Goal: Task Accomplishment & Management: Use online tool/utility

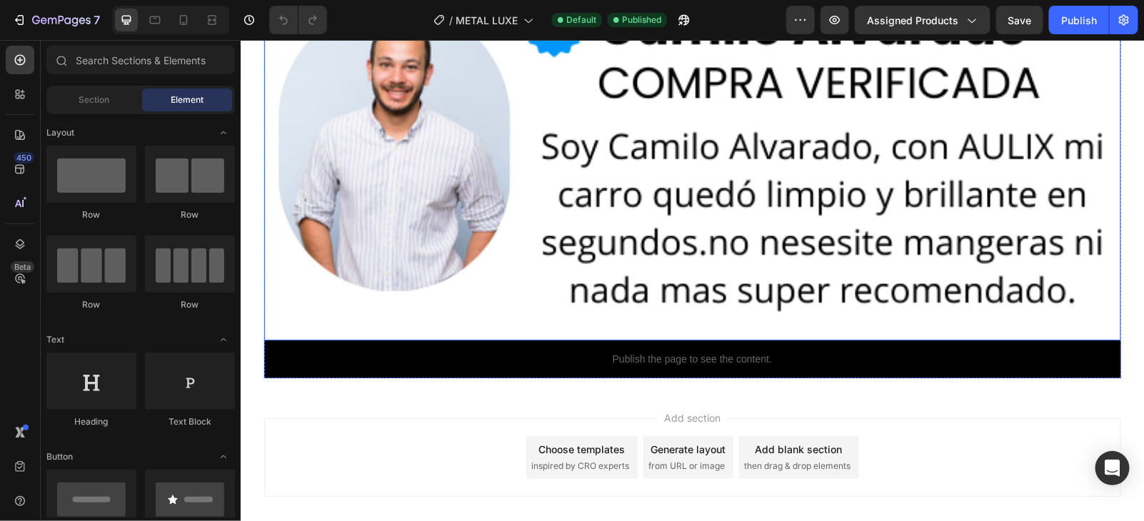
scroll to position [6733, 0]
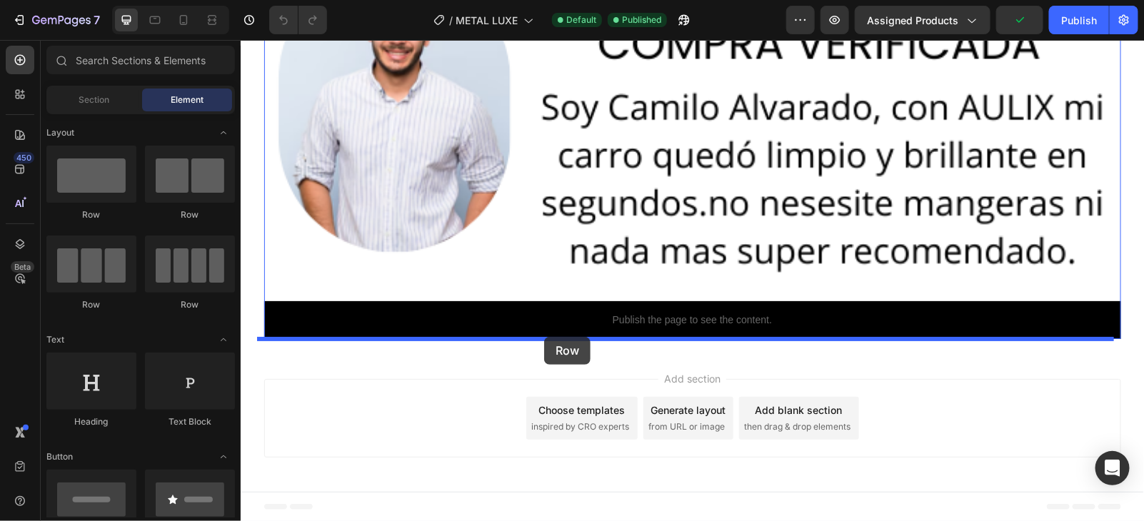
drag, startPoint x: 312, startPoint y: 227, endPoint x: 542, endPoint y: 338, distance: 255.1
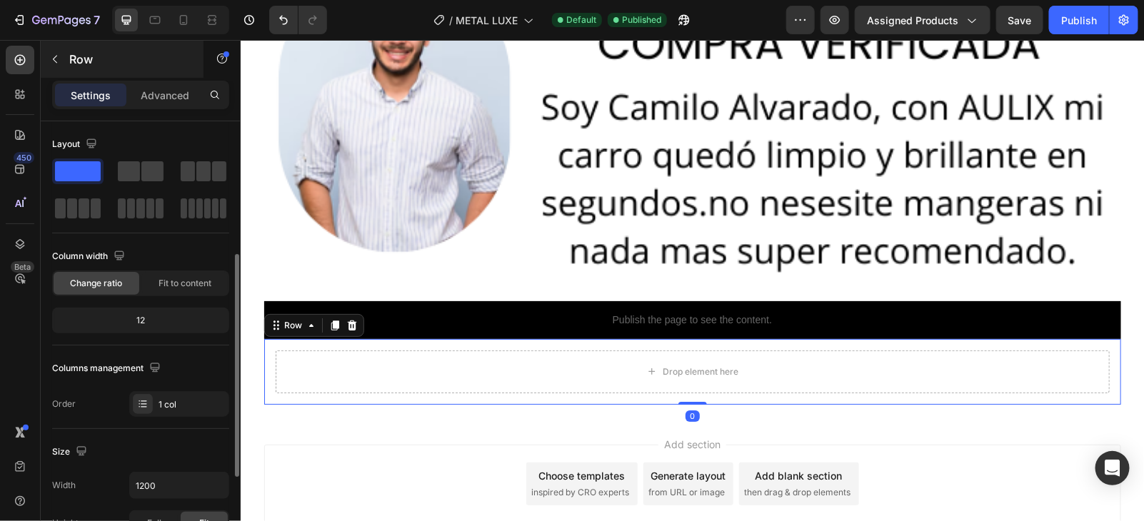
scroll to position [89, 0]
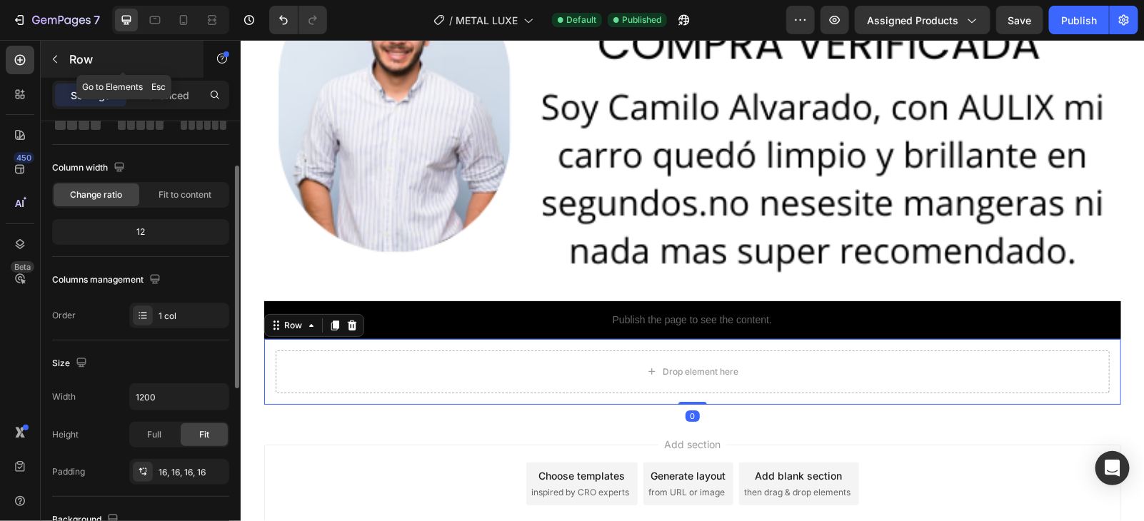
click at [76, 70] on div "Row" at bounding box center [122, 59] width 163 height 37
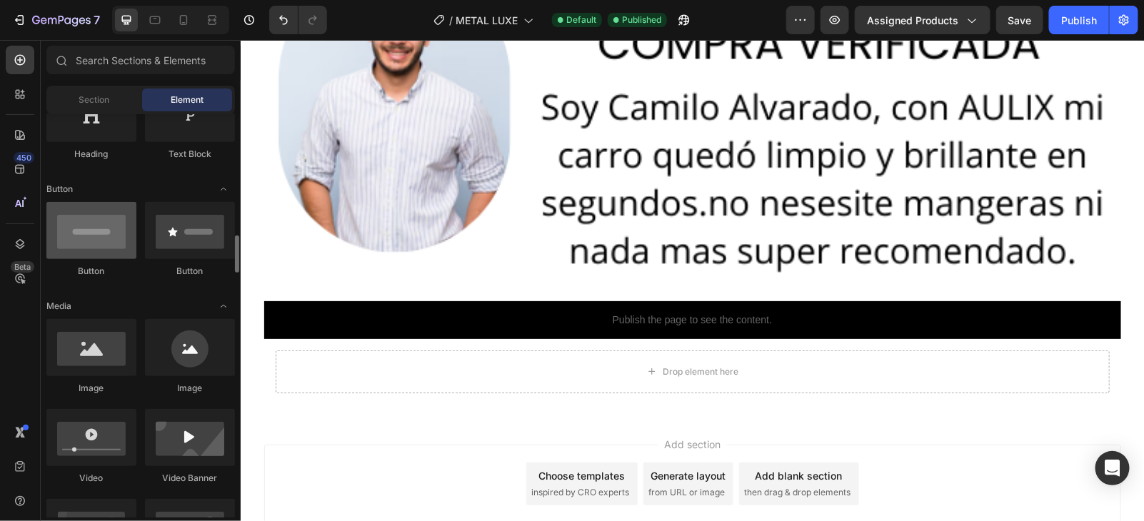
scroll to position [356, 0]
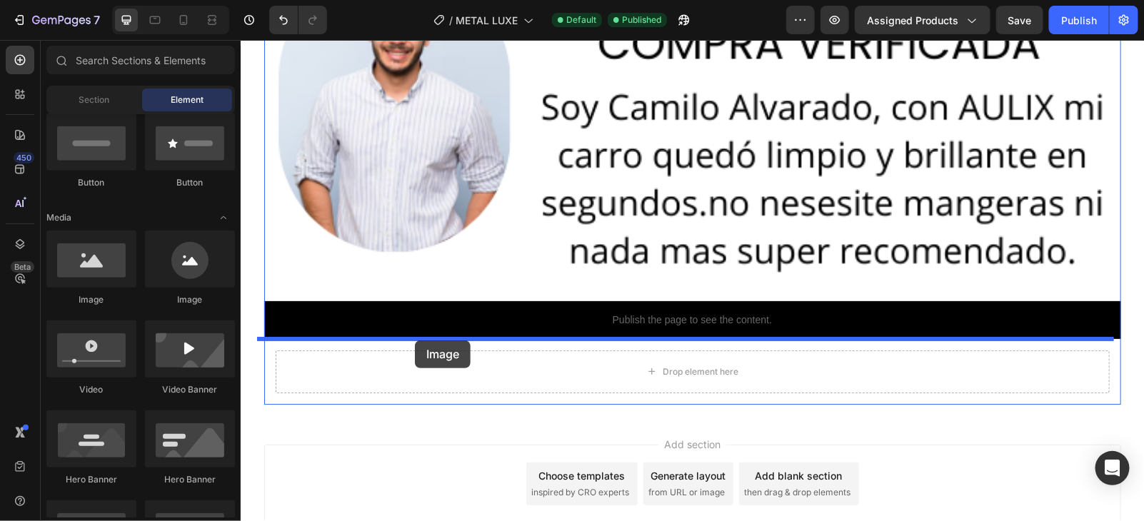
drag, startPoint x: 327, startPoint y: 318, endPoint x: 414, endPoint y: 340, distance: 89.9
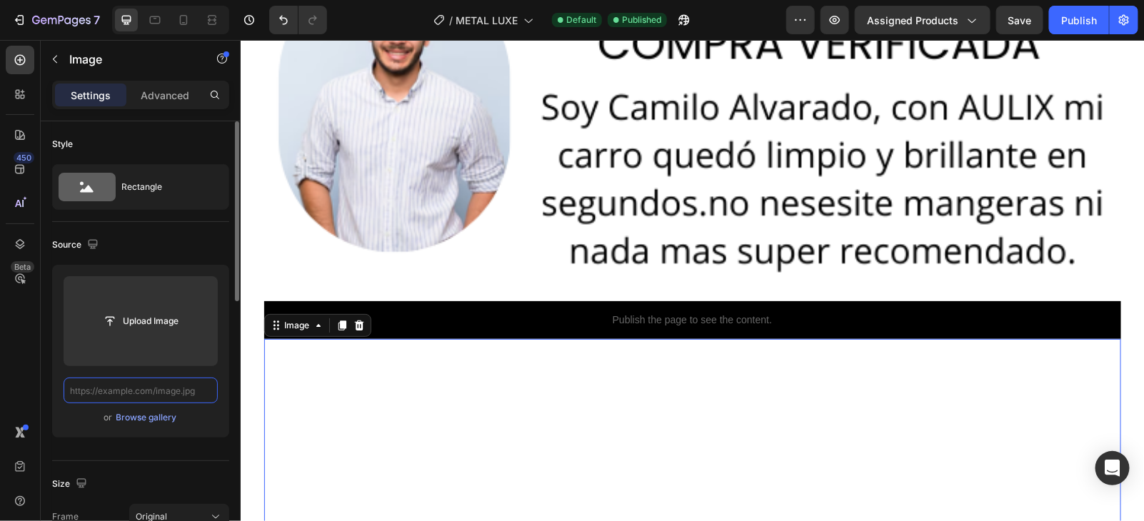
scroll to position [0, 0]
paste input "[URL][DOMAIN_NAME]"
type input "[URL][DOMAIN_NAME]"
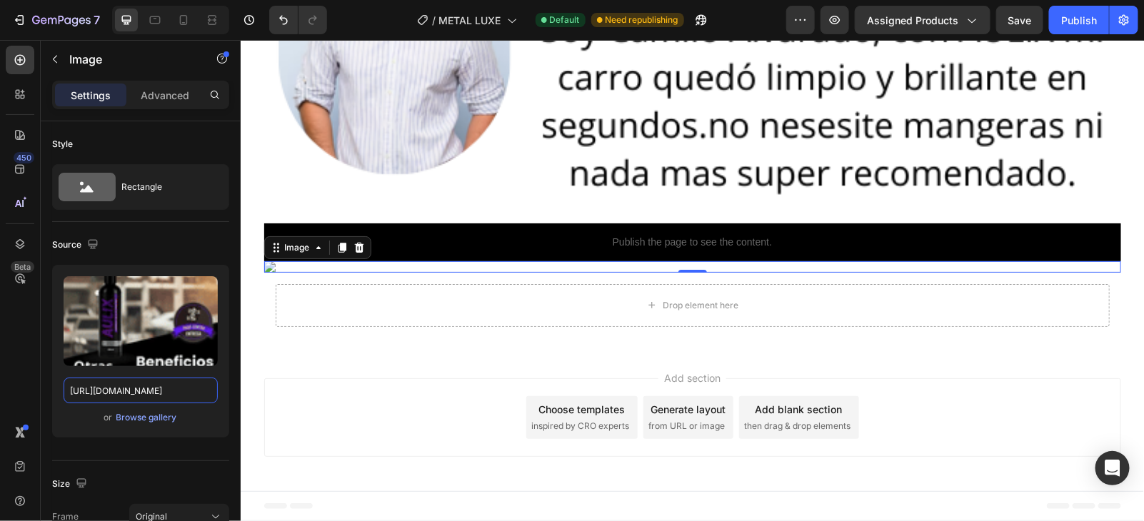
scroll to position [6726, 0]
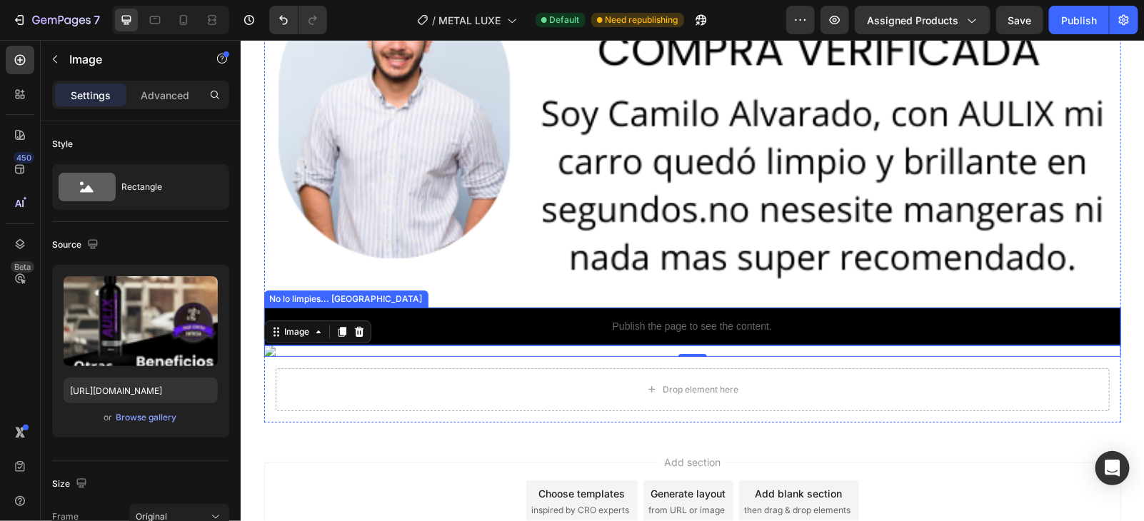
click at [703, 328] on p "Publish the page to see the content." at bounding box center [691, 325] width 857 height 15
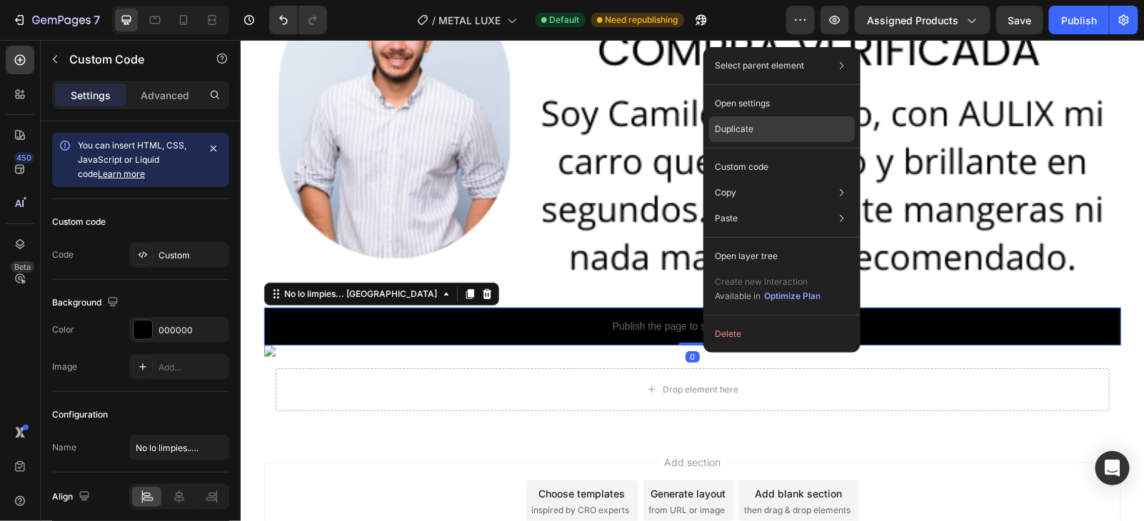
click at [760, 154] on div "Duplicate" at bounding box center [782, 167] width 146 height 26
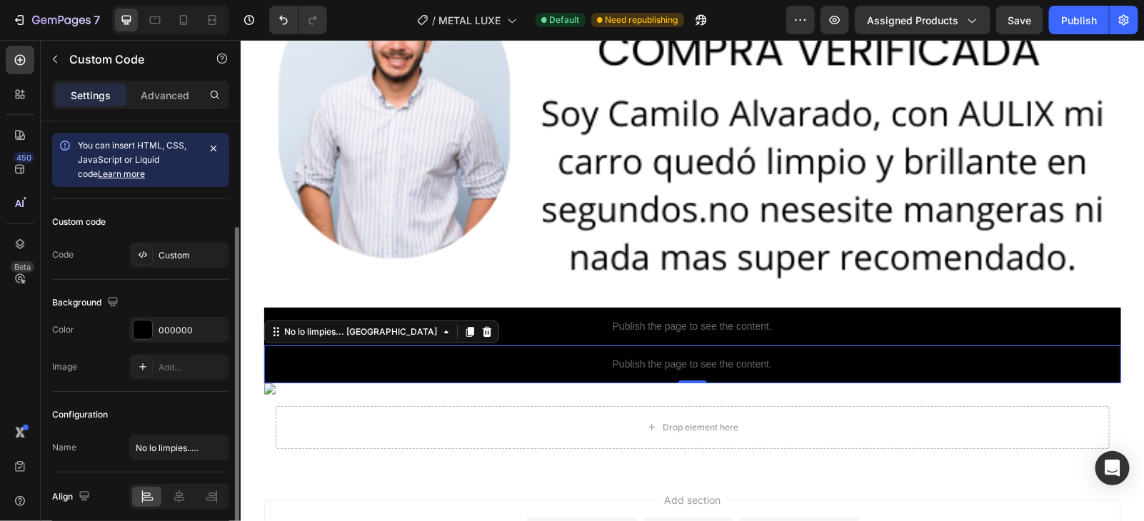
scroll to position [56, 0]
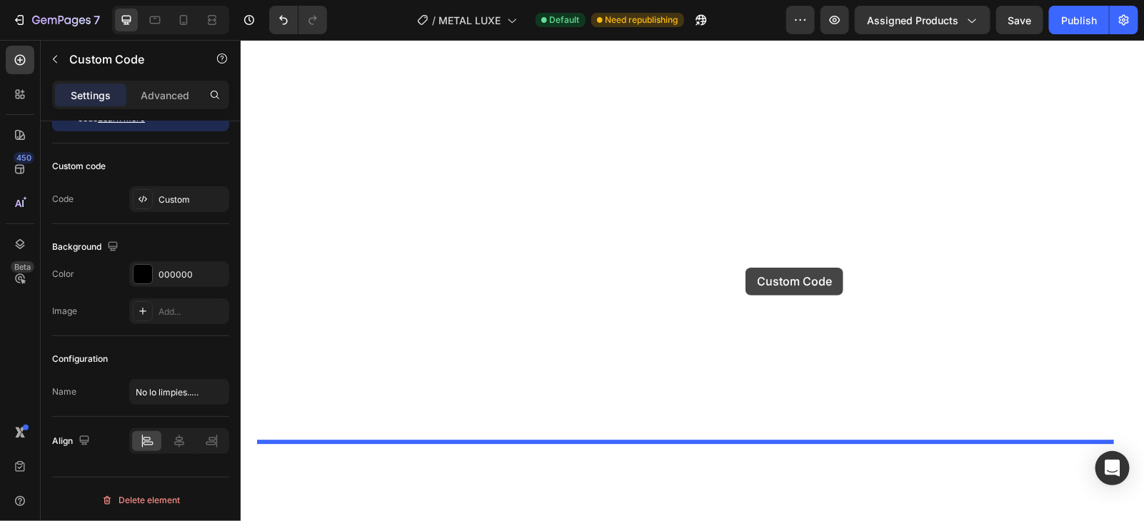
drag, startPoint x: 822, startPoint y: 358, endPoint x: 745, endPoint y: 267, distance: 119.0
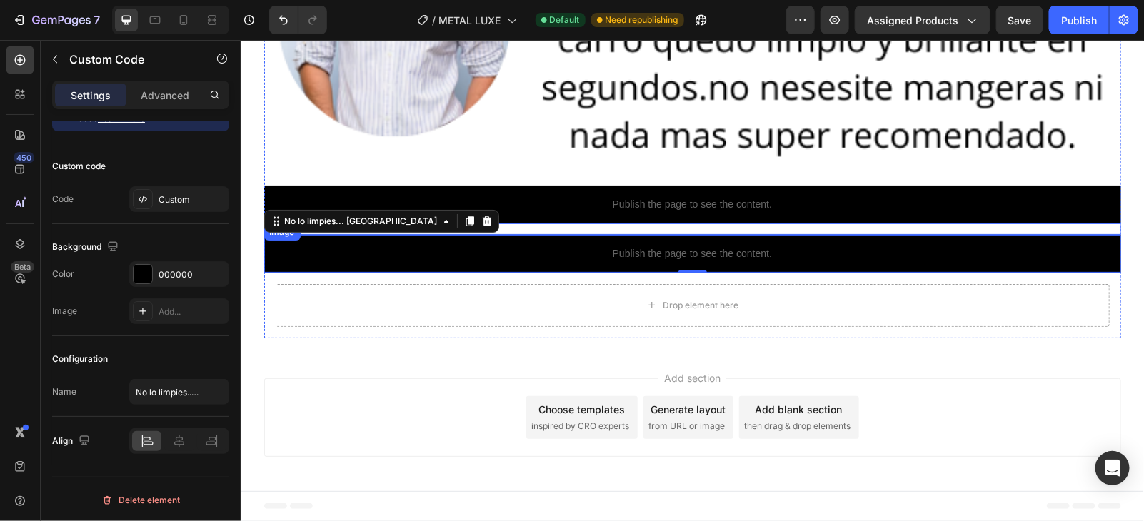
scroll to position [6815, 0]
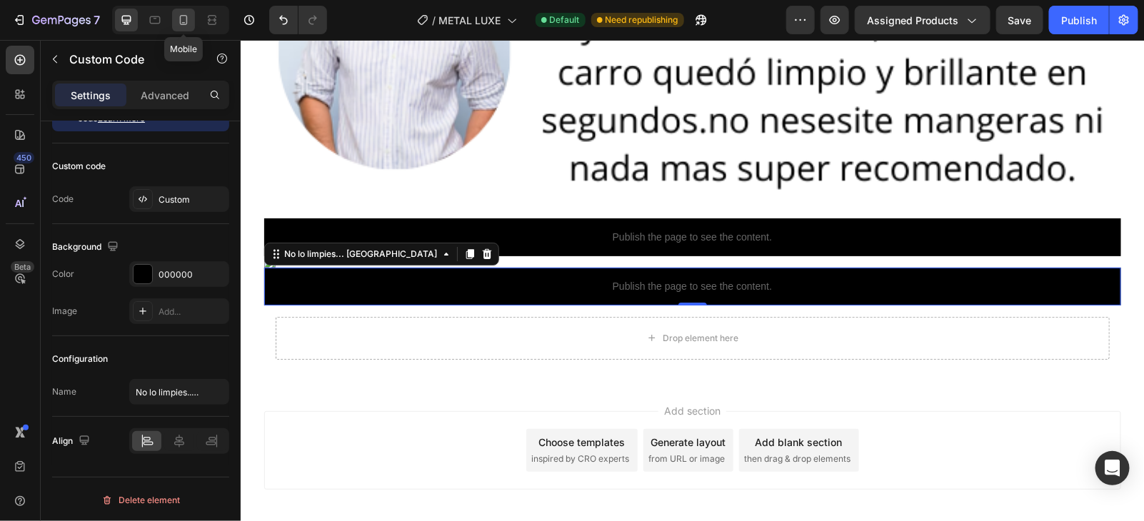
click at [176, 24] on icon at bounding box center [183, 20] width 14 height 14
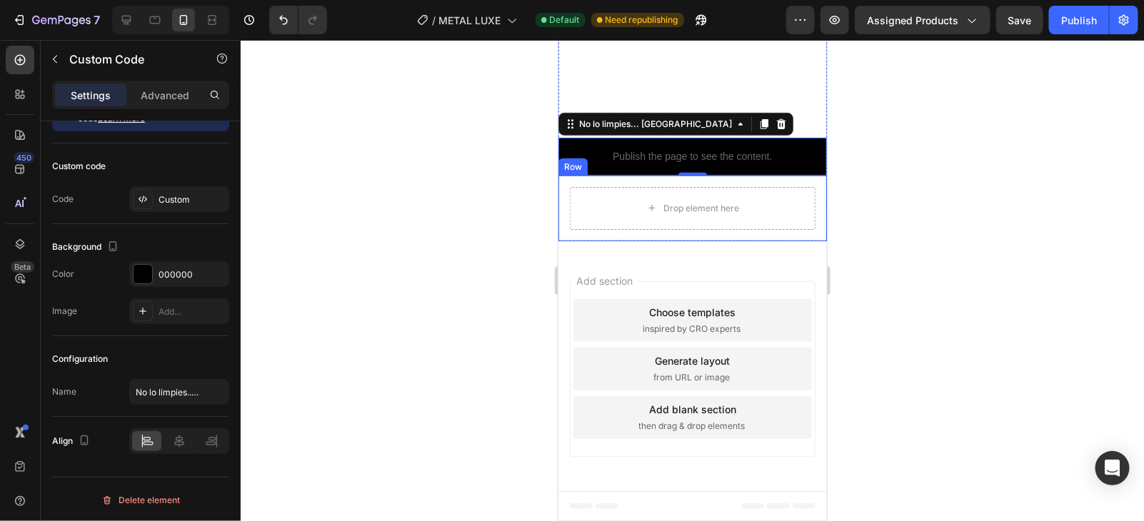
scroll to position [4966, 0]
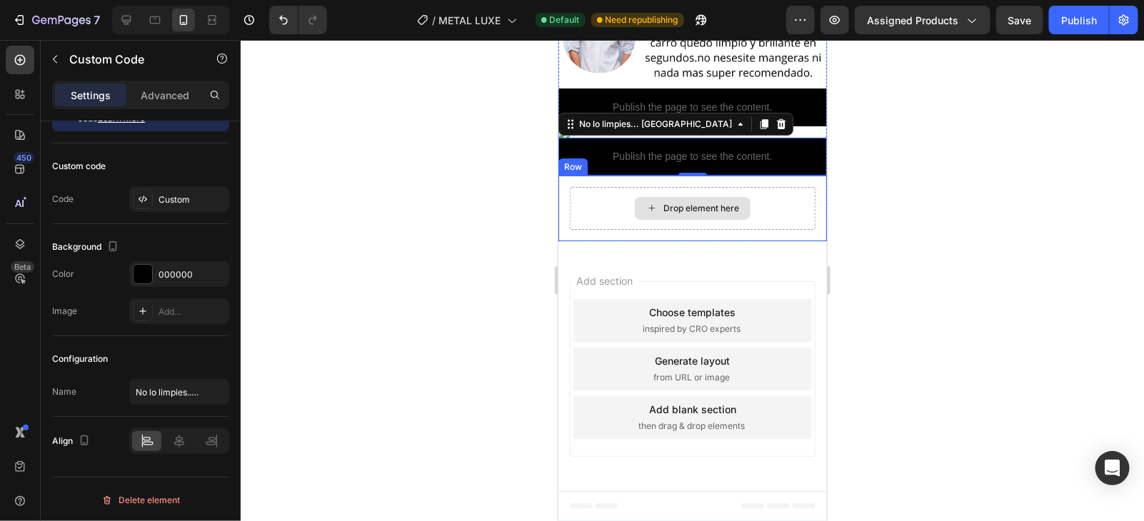
click at [792, 229] on div "Drop element here" at bounding box center [692, 207] width 246 height 43
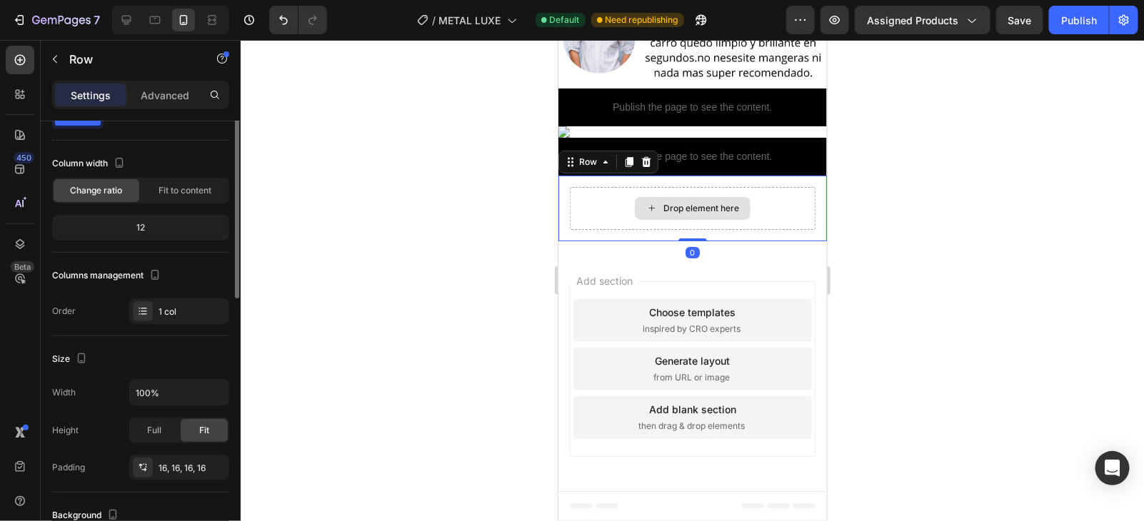
scroll to position [0, 0]
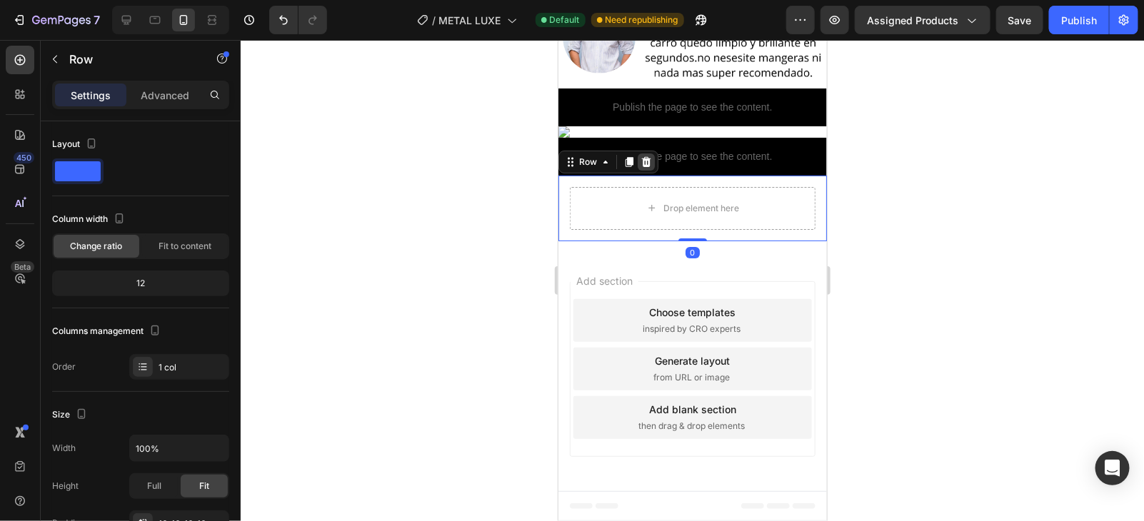
click at [640, 167] on icon at bounding box center [645, 161] width 11 height 11
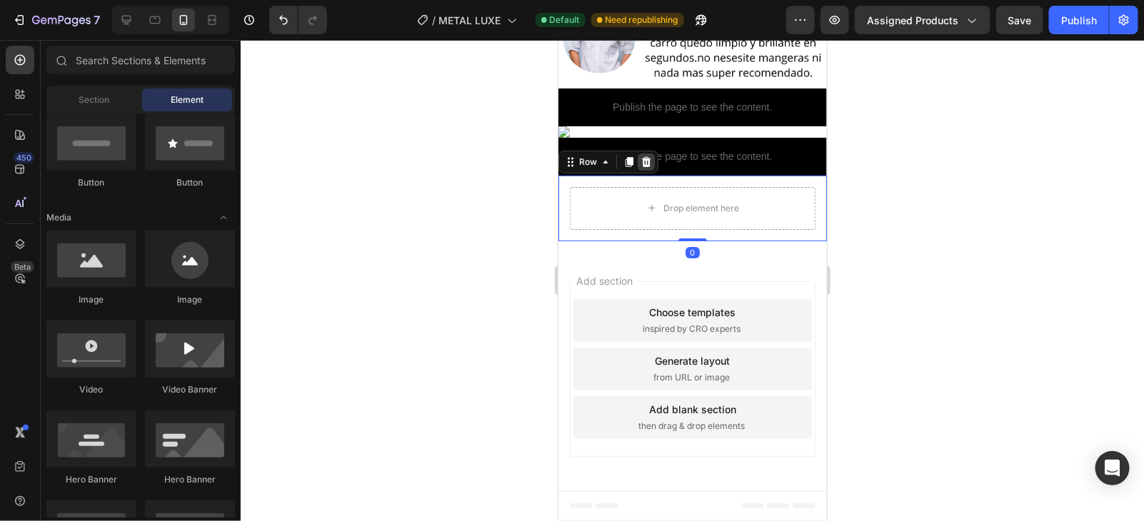
scroll to position [4900, 0]
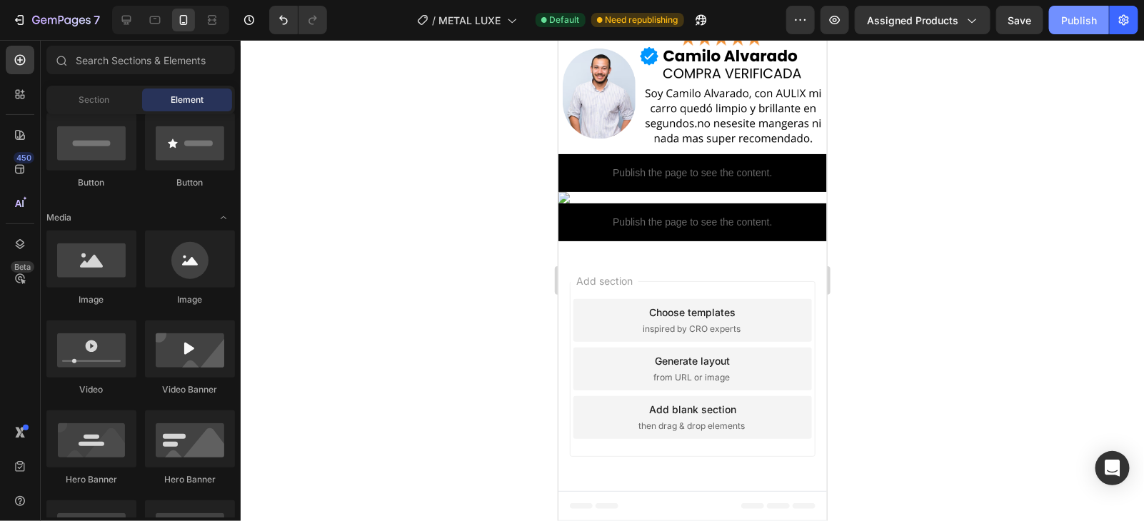
click at [1063, 25] on div "Publish" at bounding box center [1079, 20] width 36 height 15
drag, startPoint x: 1059, startPoint y: 26, endPoint x: 1081, endPoint y: 34, distance: 23.5
click at [1070, 34] on div "7 / METAL LUXE Default Need republishing Preview Assigned Products Save Publish" at bounding box center [572, 20] width 1144 height 41
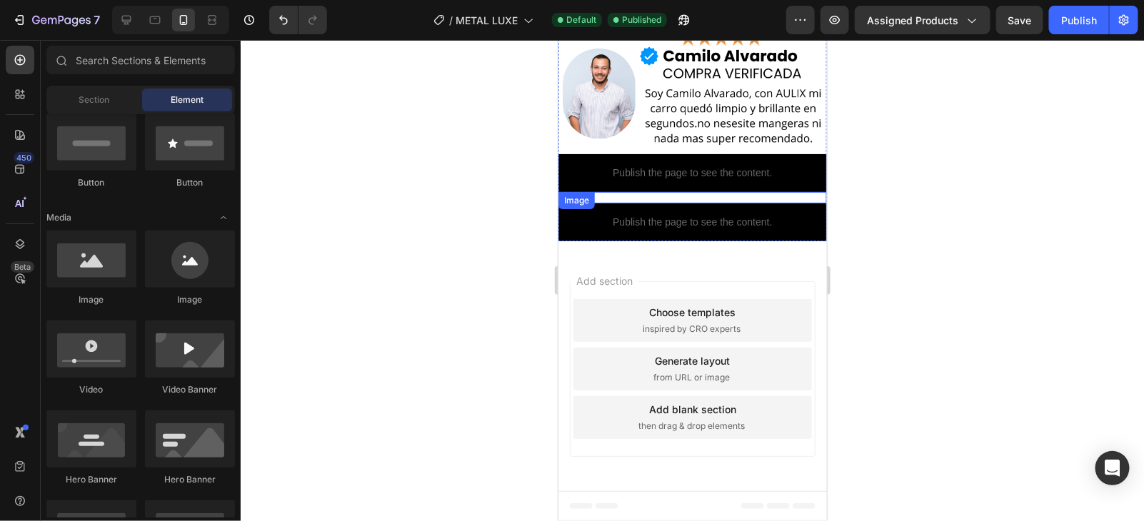
click at [708, 198] on img at bounding box center [692, 196] width 268 height 11
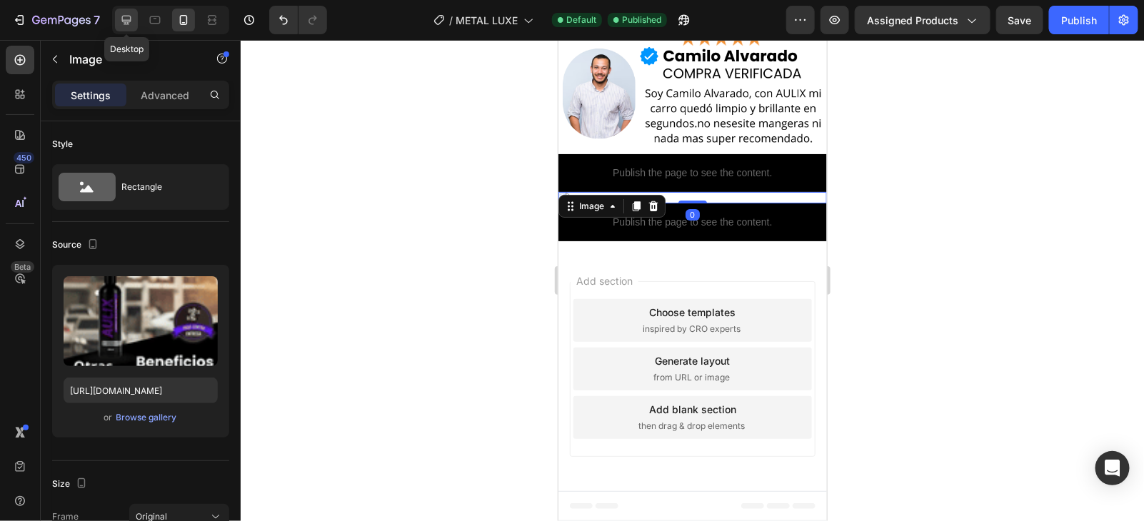
click at [136, 25] on div at bounding box center [126, 20] width 23 height 23
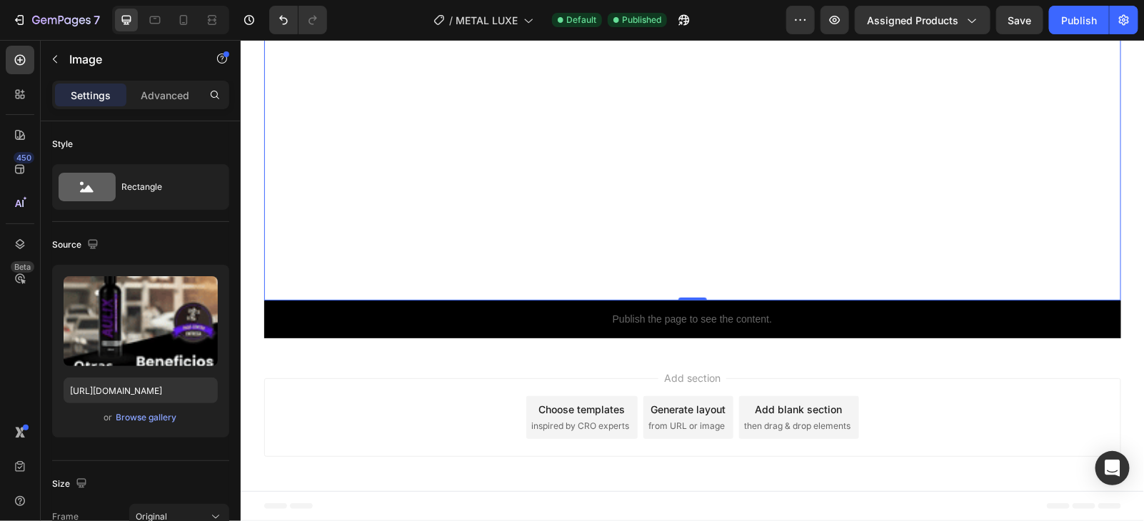
scroll to position [8052, 0]
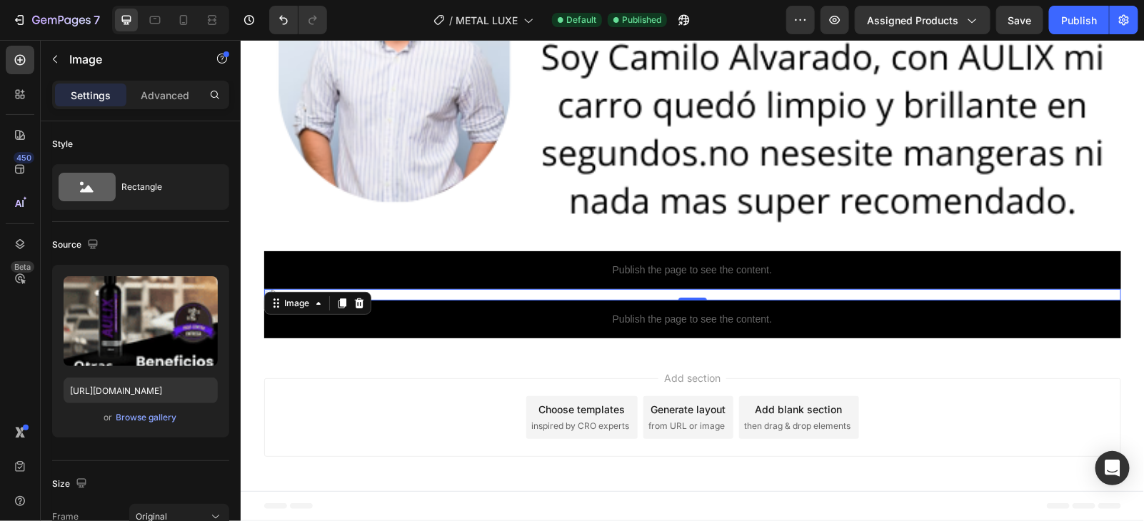
click at [748, 300] on img at bounding box center [691, 293] width 857 height 11
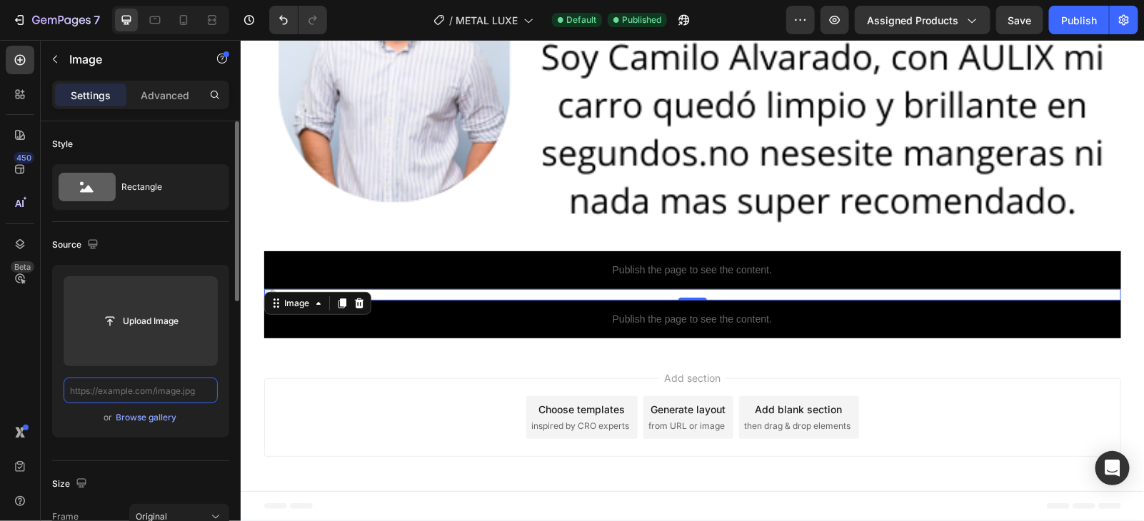
scroll to position [0, 0]
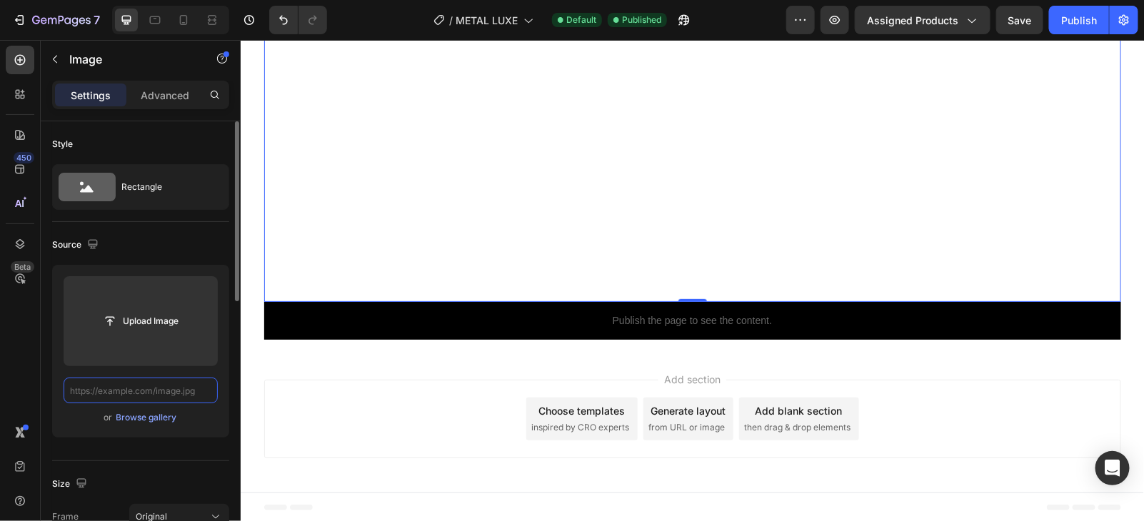
paste input "[URL][DOMAIN_NAME]"
type input "[URL][DOMAIN_NAME]"
paste input "[URL][DOMAIN_NAME]"
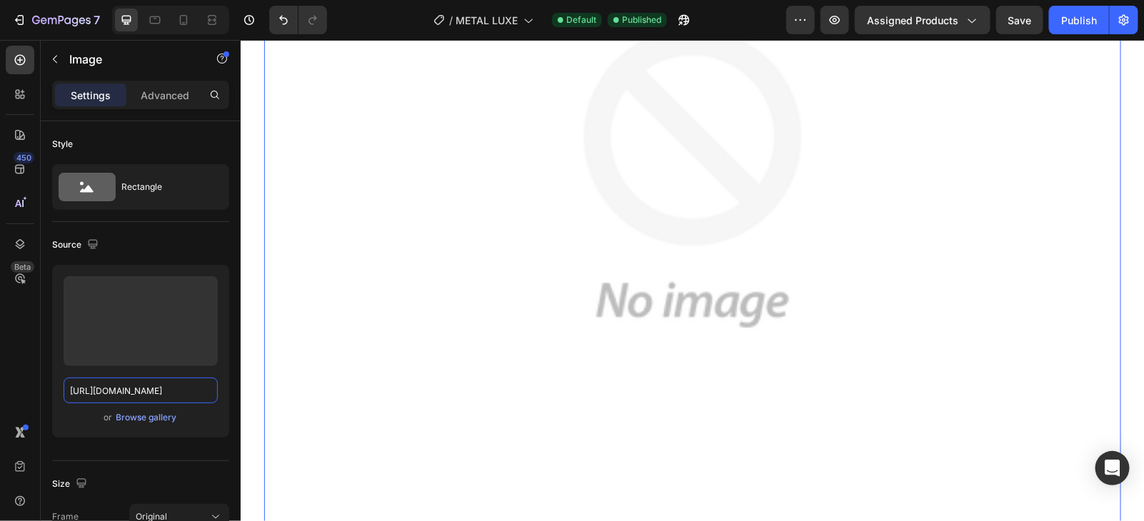
scroll to position [7055, 0]
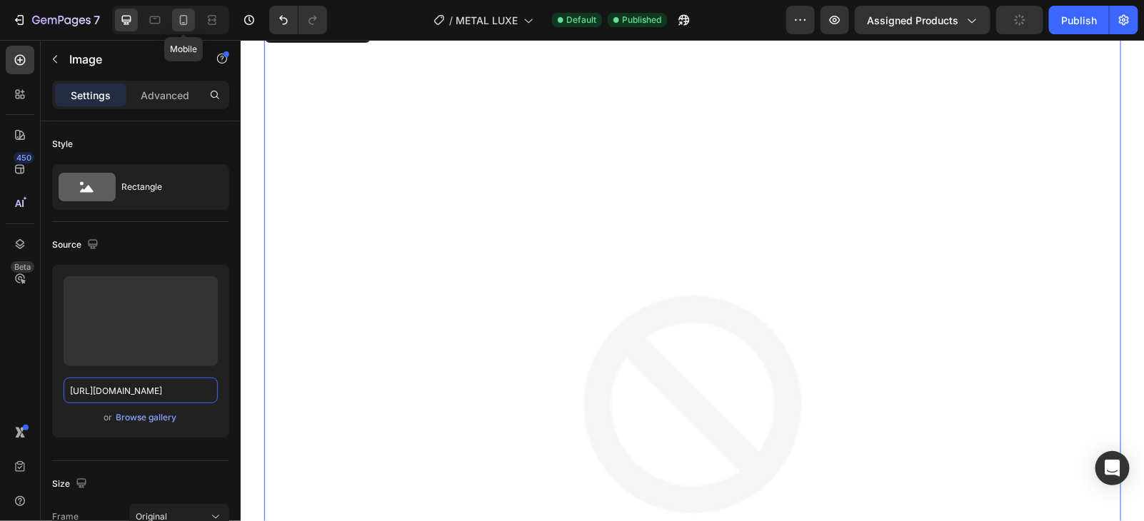
type input "[URL][DOMAIN_NAME]"
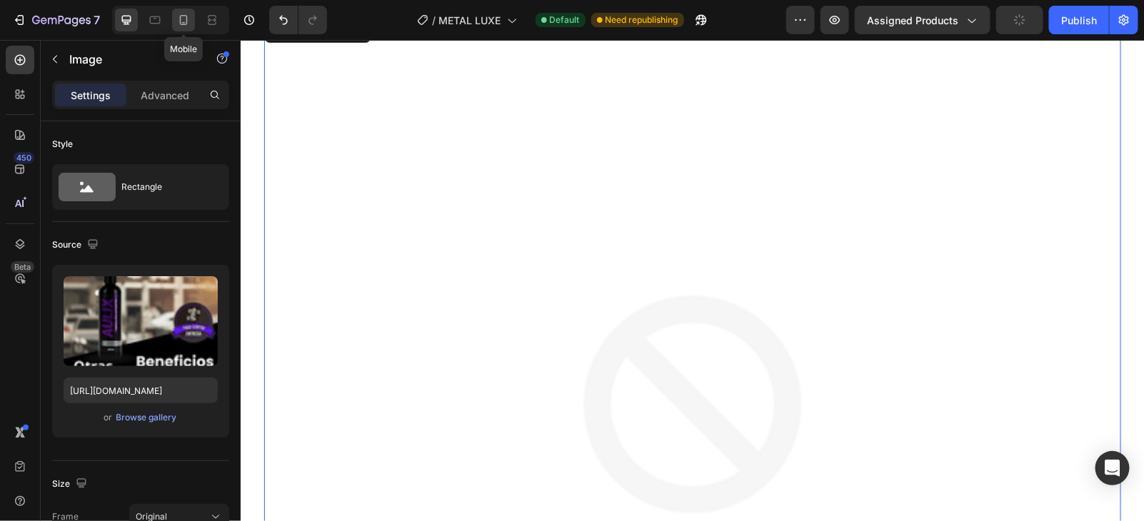
click at [191, 22] on div at bounding box center [183, 20] width 23 height 23
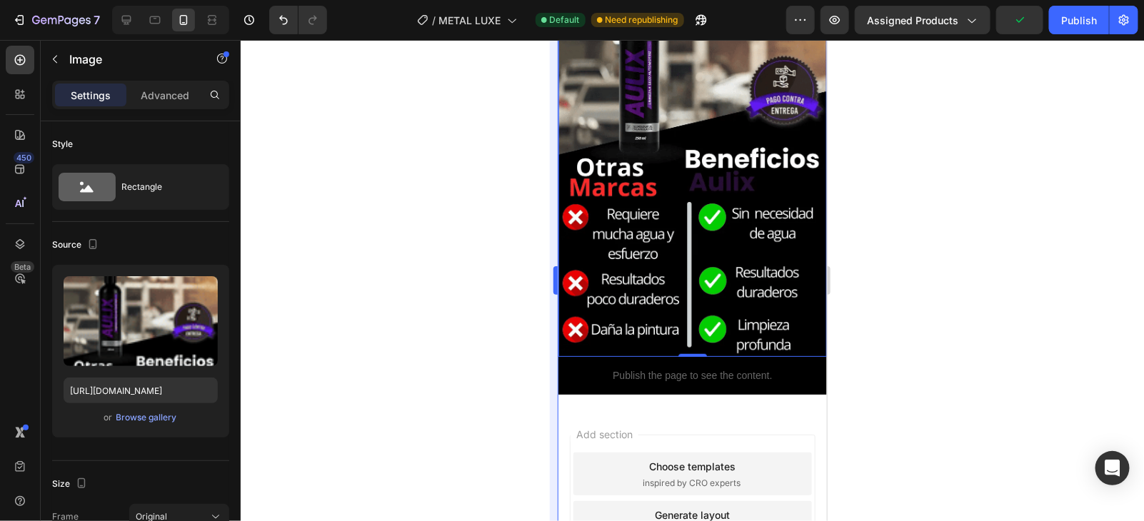
scroll to position [4575, 0]
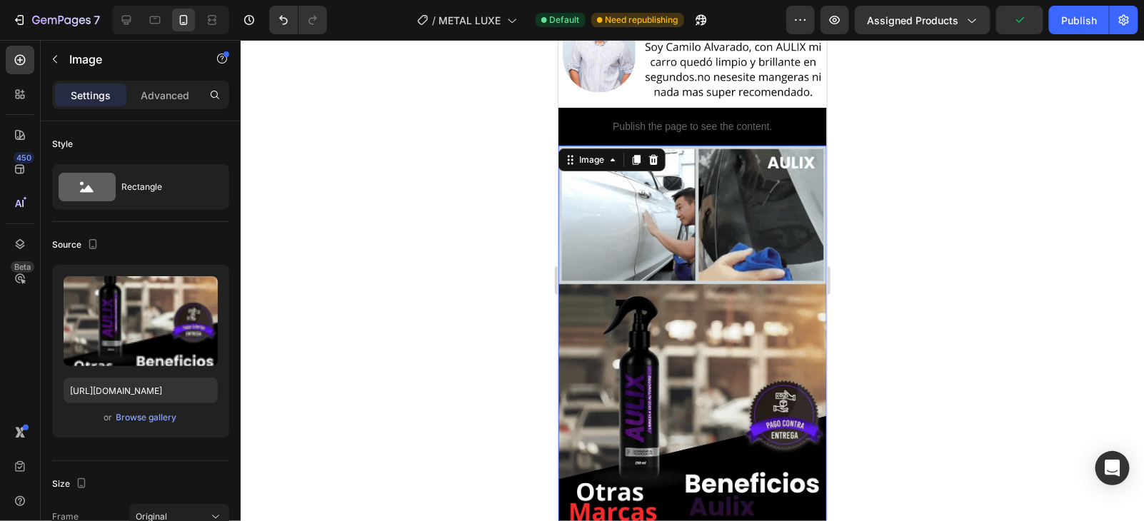
click at [693, 344] on img at bounding box center [692, 413] width 268 height 537
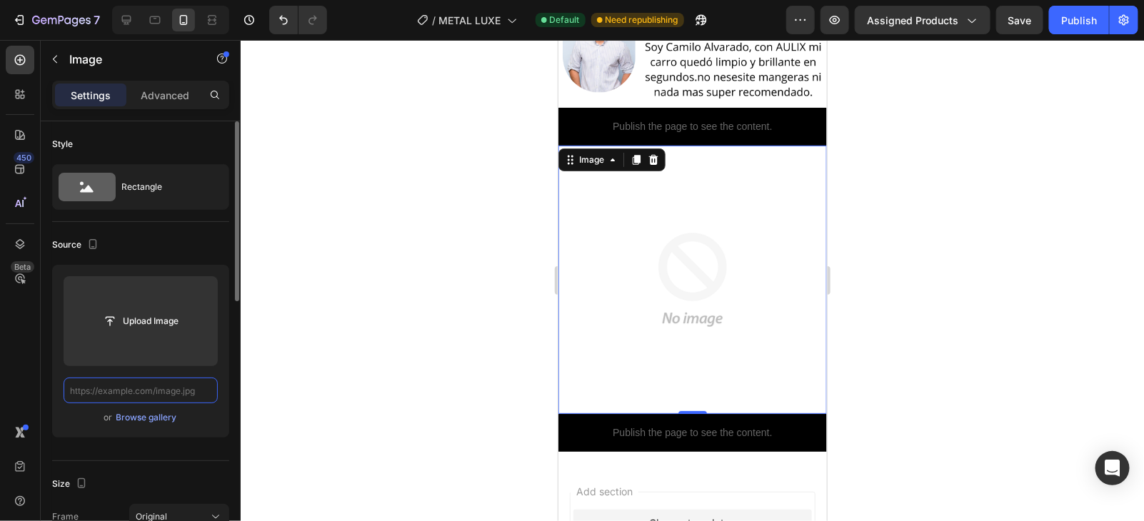
scroll to position [0, 0]
paste input "[URL][DOMAIN_NAME]"
type input "[URL][DOMAIN_NAME]"
paste input "[URL][DOMAIN_NAME]"
type input "[URL][DOMAIN_NAME]"
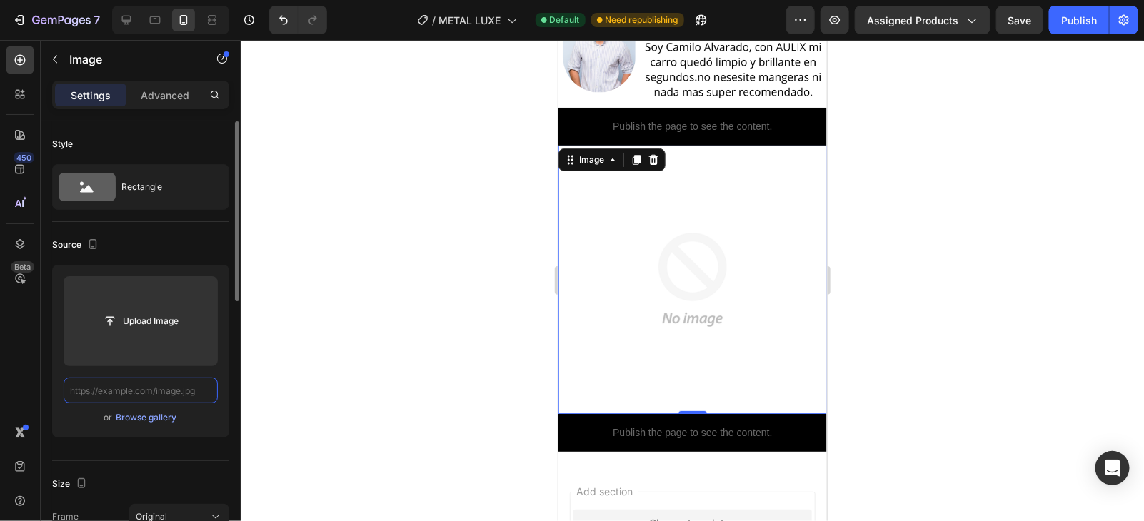
paste input "[URL][DOMAIN_NAME]"
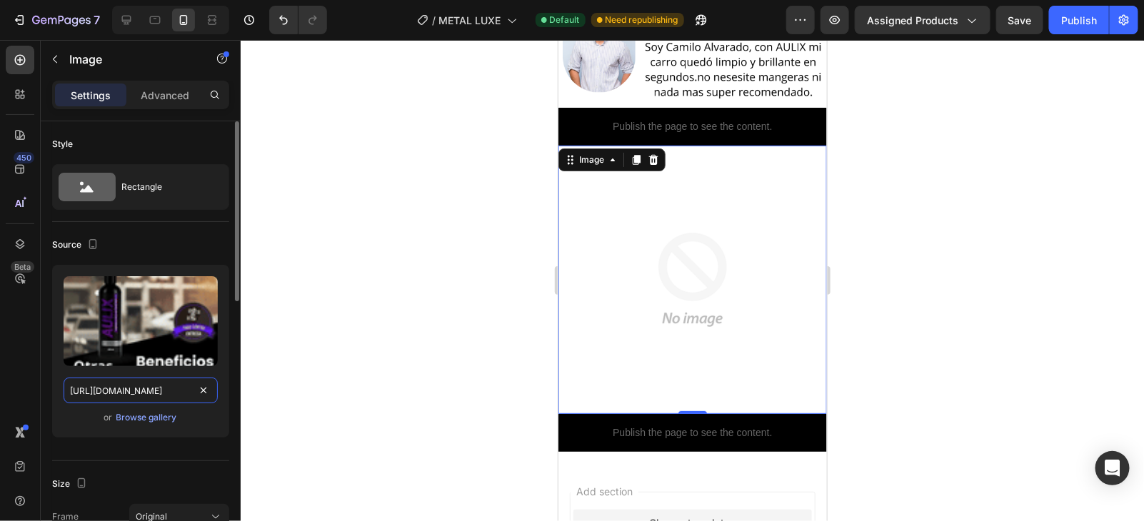
scroll to position [0, 351]
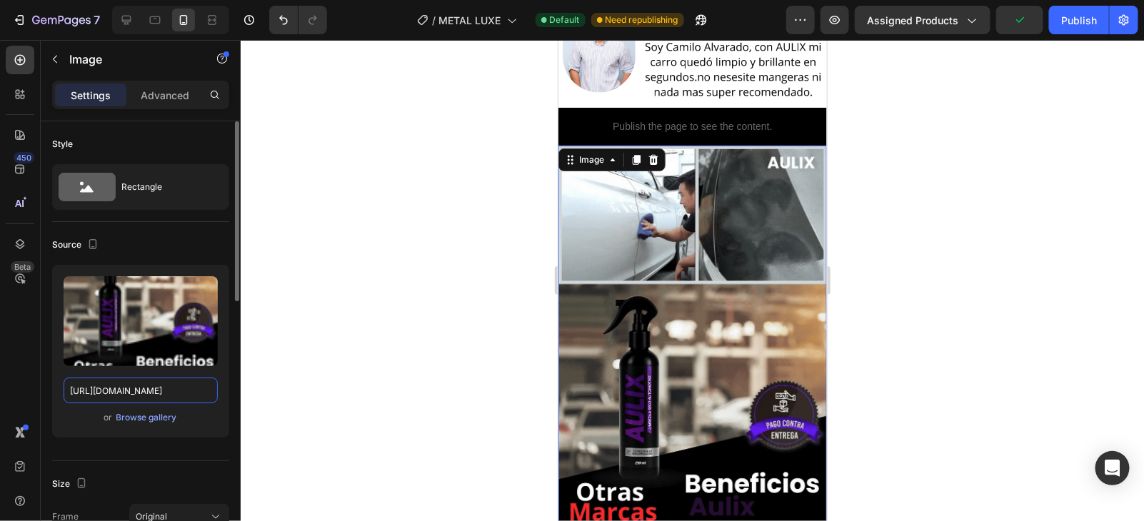
type input "[URL][DOMAIN_NAME]"
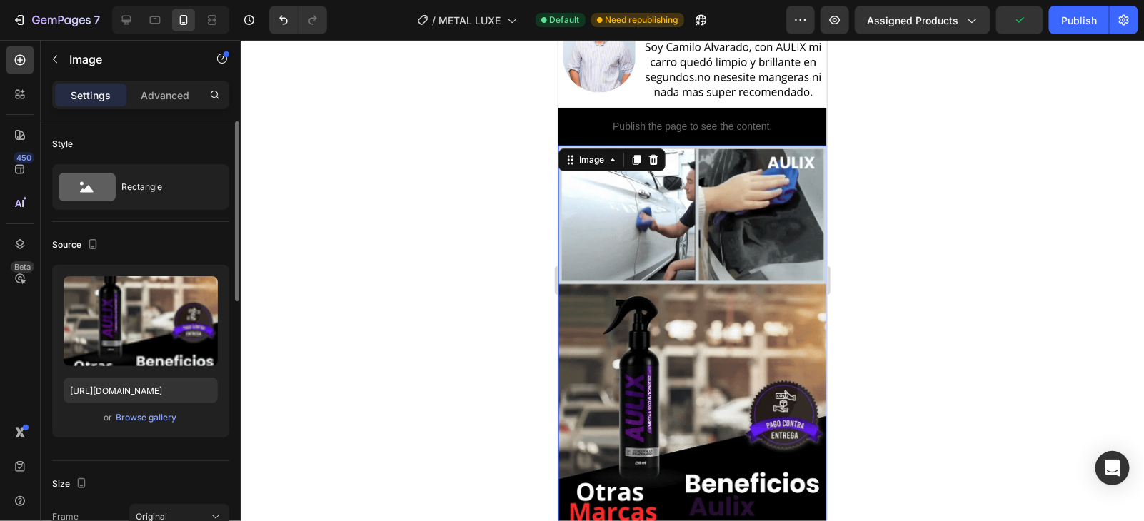
scroll to position [0, 0]
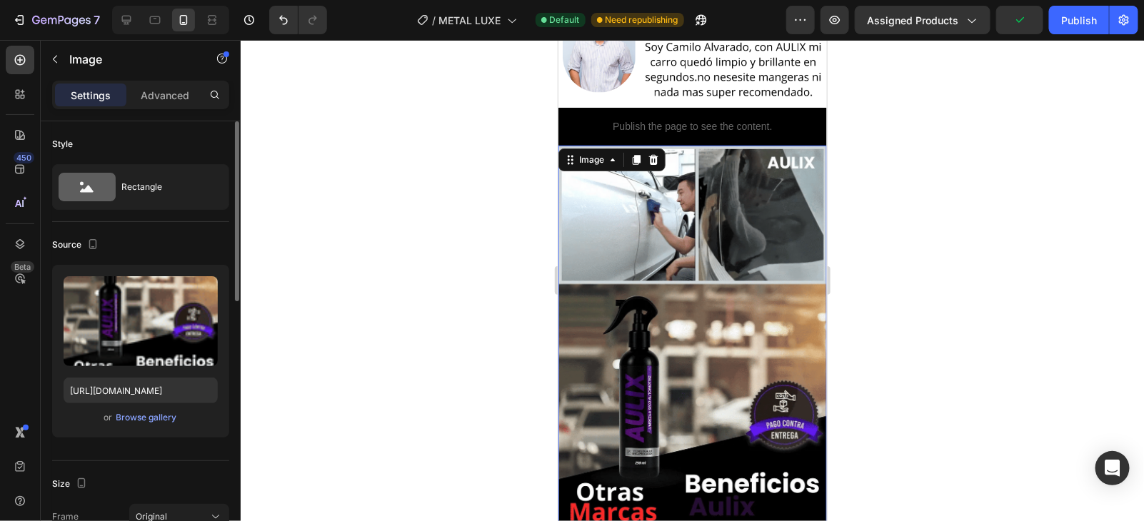
click at [745, 249] on img at bounding box center [692, 413] width 268 height 537
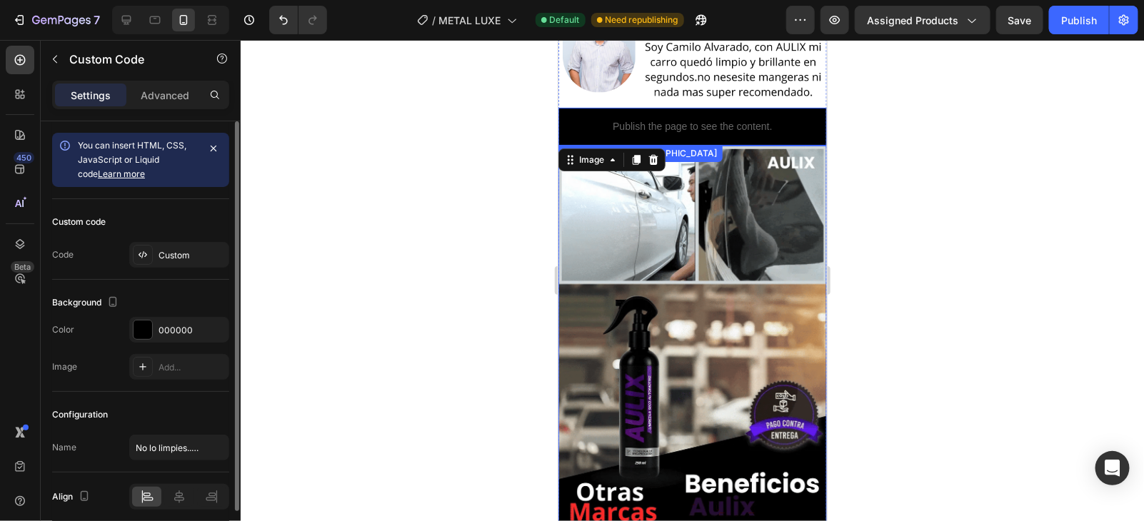
click at [773, 119] on p "Publish the page to see the content." at bounding box center [692, 126] width 268 height 15
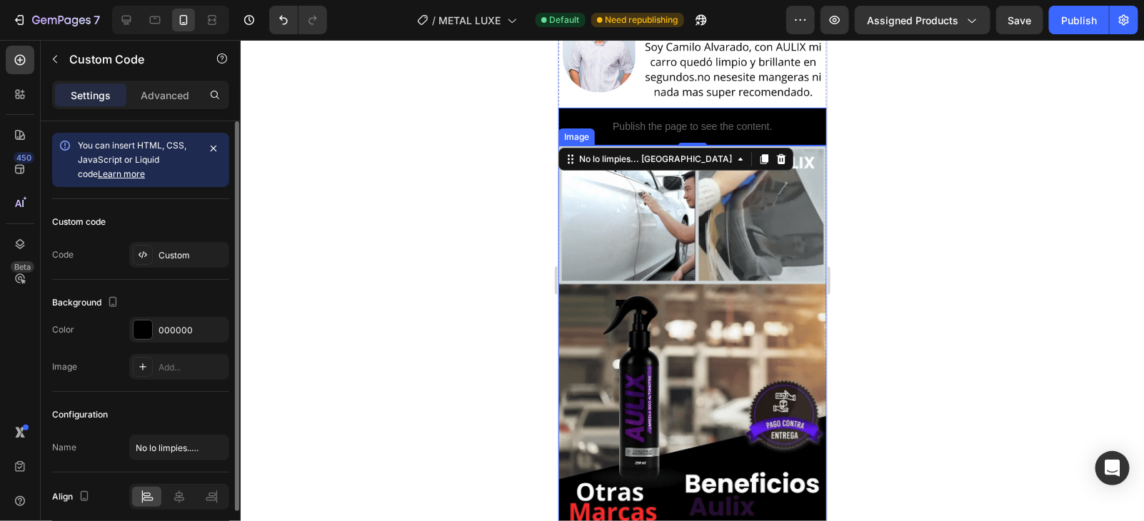
click at [743, 195] on img at bounding box center [692, 413] width 268 height 537
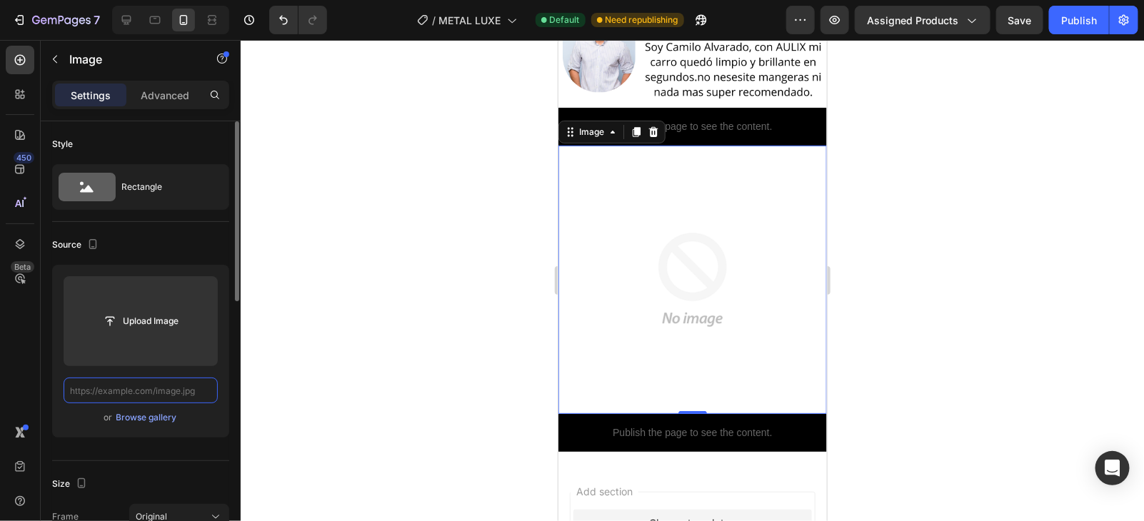
paste input "[URL][DOMAIN_NAME]"
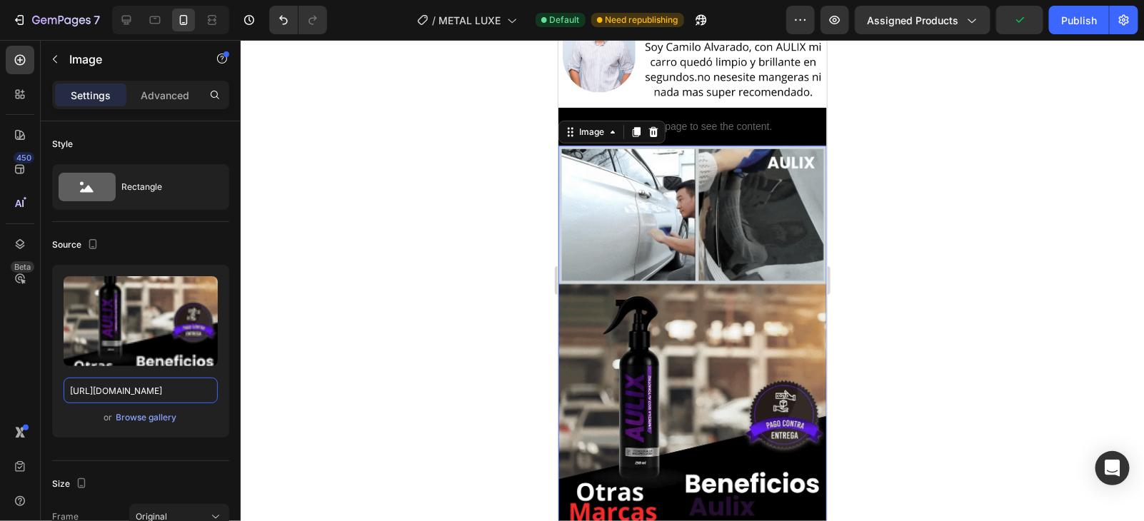
scroll to position [4843, 0]
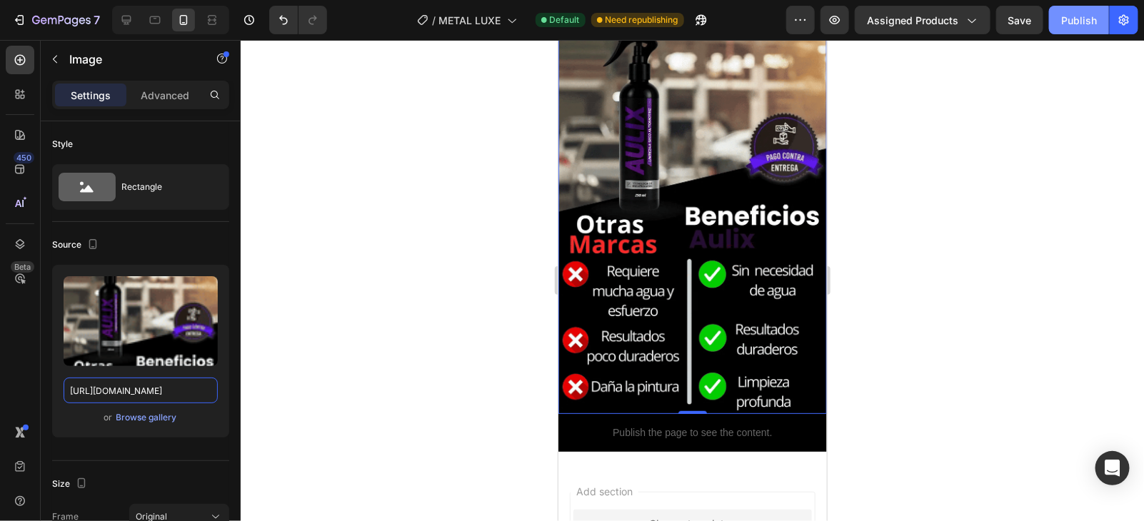
type input "[URL][DOMAIN_NAME]"
click at [1066, 25] on div "Publish" at bounding box center [1079, 20] width 36 height 15
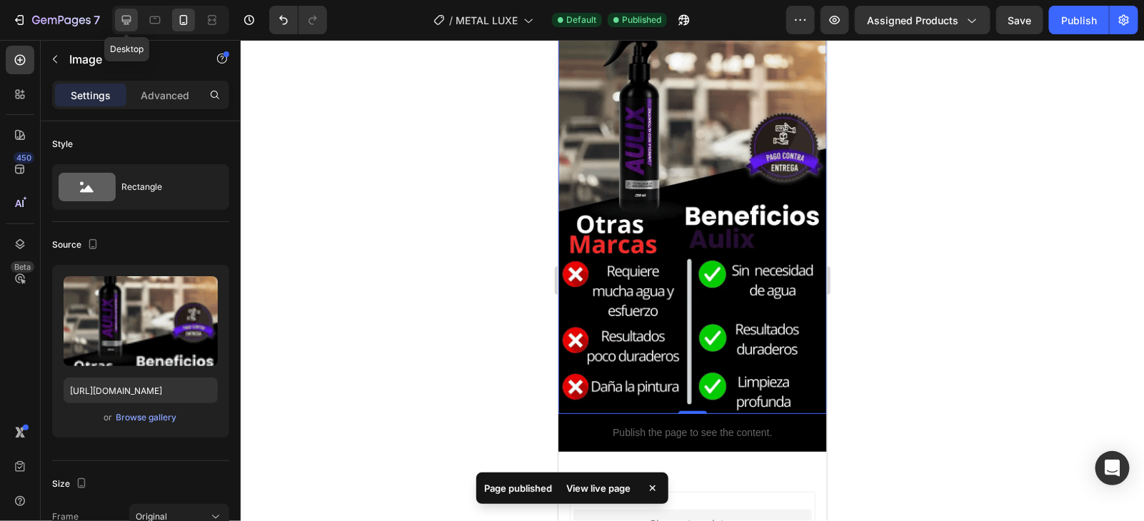
click at [121, 23] on icon at bounding box center [126, 20] width 14 height 14
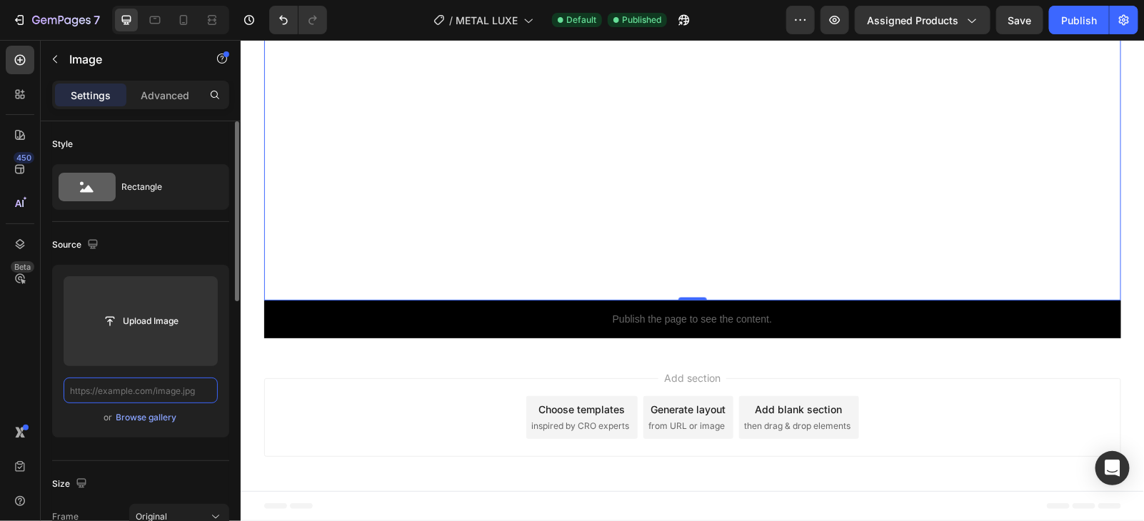
scroll to position [7627, 0]
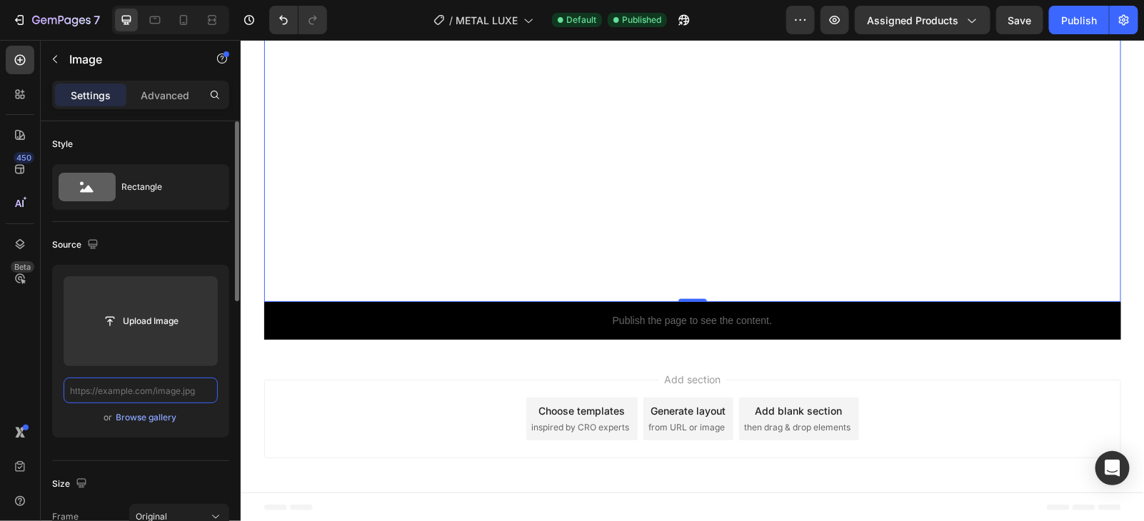
paste input "[URL][DOMAIN_NAME]"
type input "[URL][DOMAIN_NAME]"
paste input "[URL][DOMAIN_NAME]"
type input "[URL][DOMAIN_NAME]"
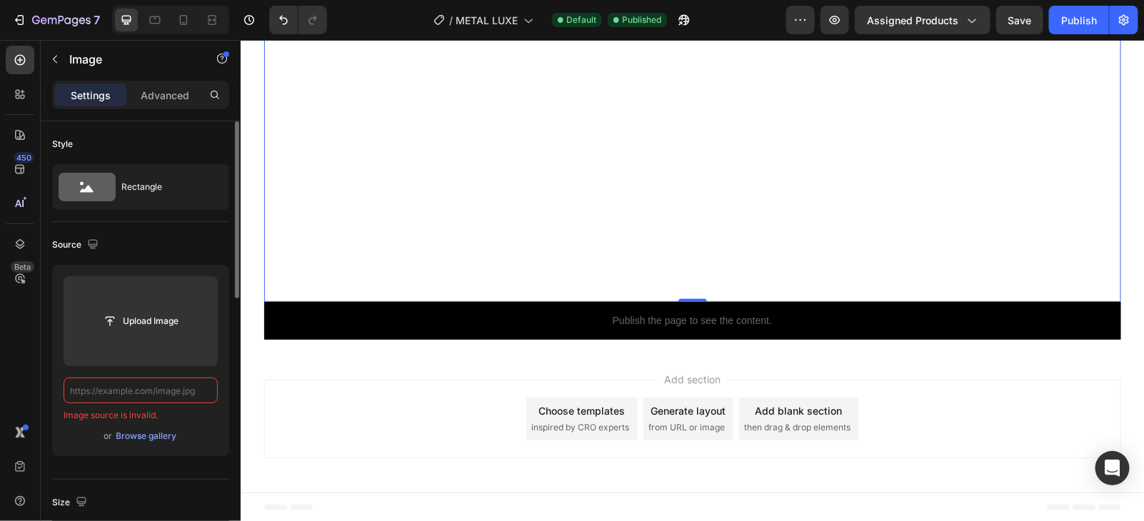
paste input "[URL][DOMAIN_NAME]"
type input "[URL][DOMAIN_NAME]"
paste input "[URL][DOMAIN_NAME]"
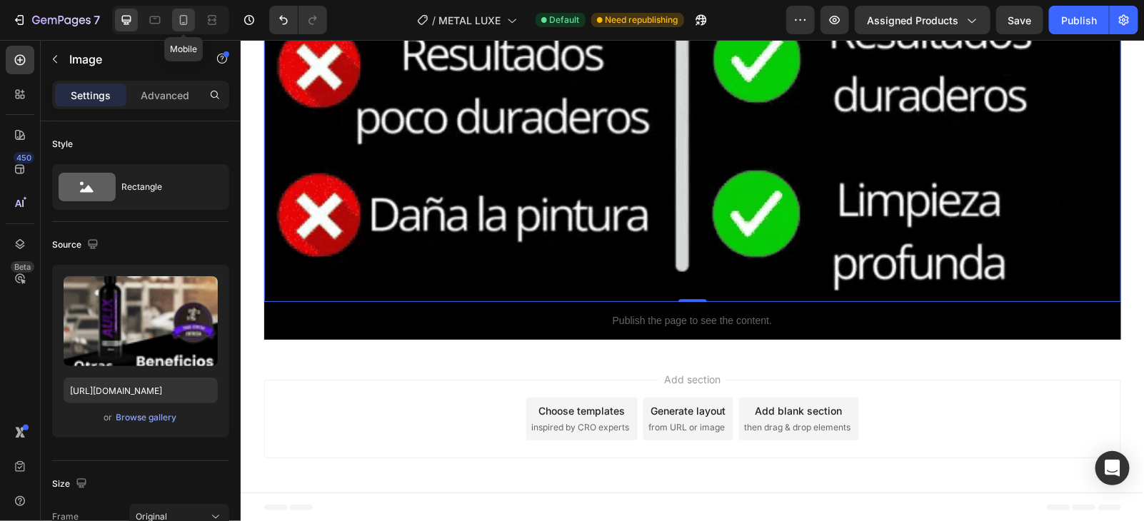
click at [180, 23] on icon at bounding box center [184, 20] width 8 height 10
type input "[URL][DOMAIN_NAME]"
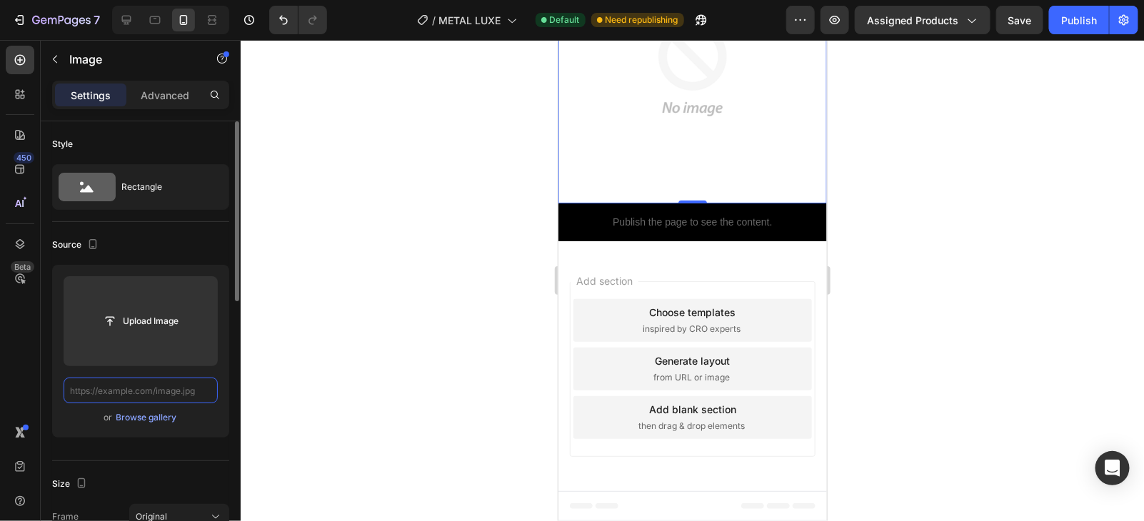
scroll to position [4645, 0]
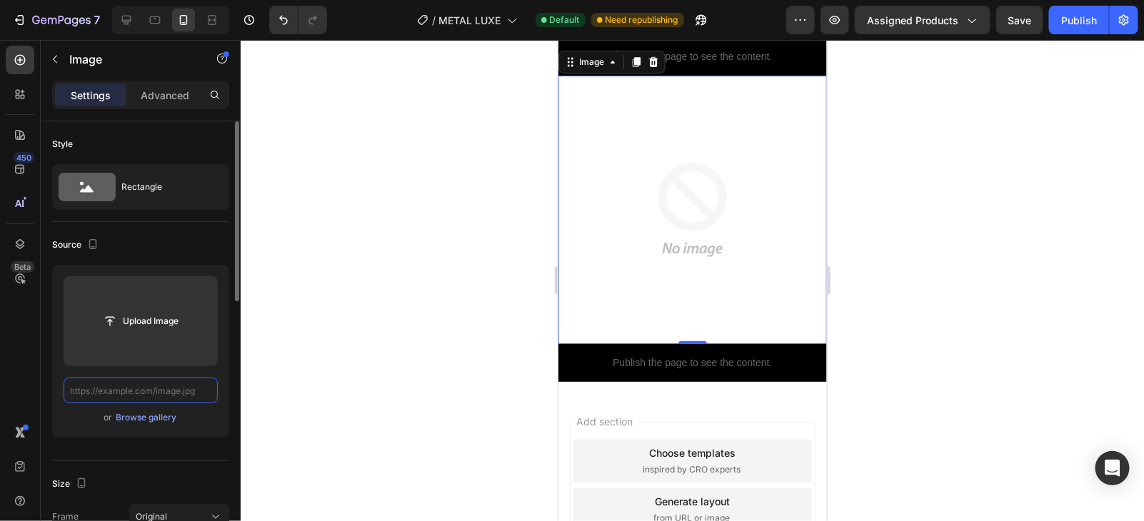
paste input "[URL][DOMAIN_NAME]"
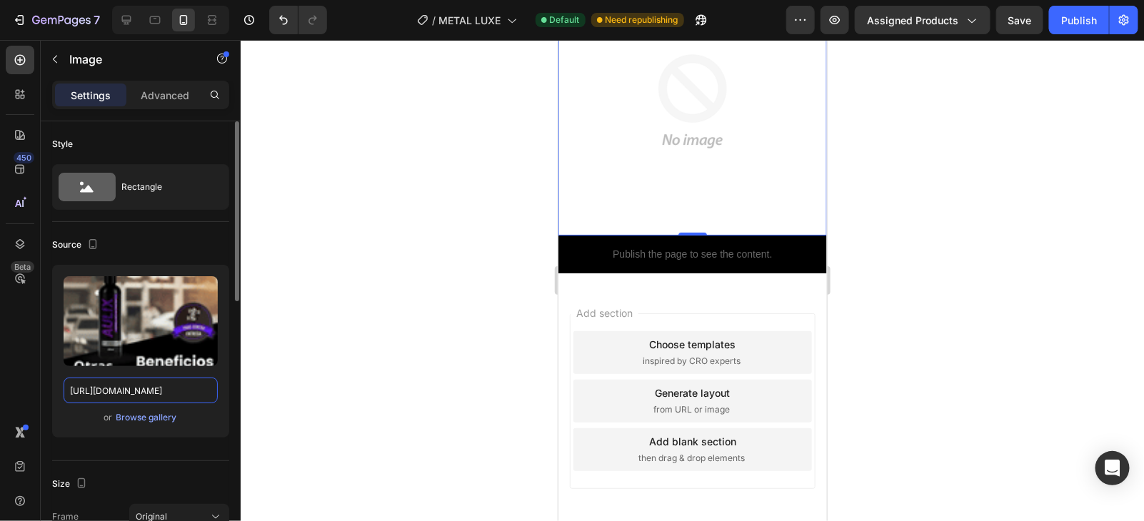
scroll to position [4664, 0]
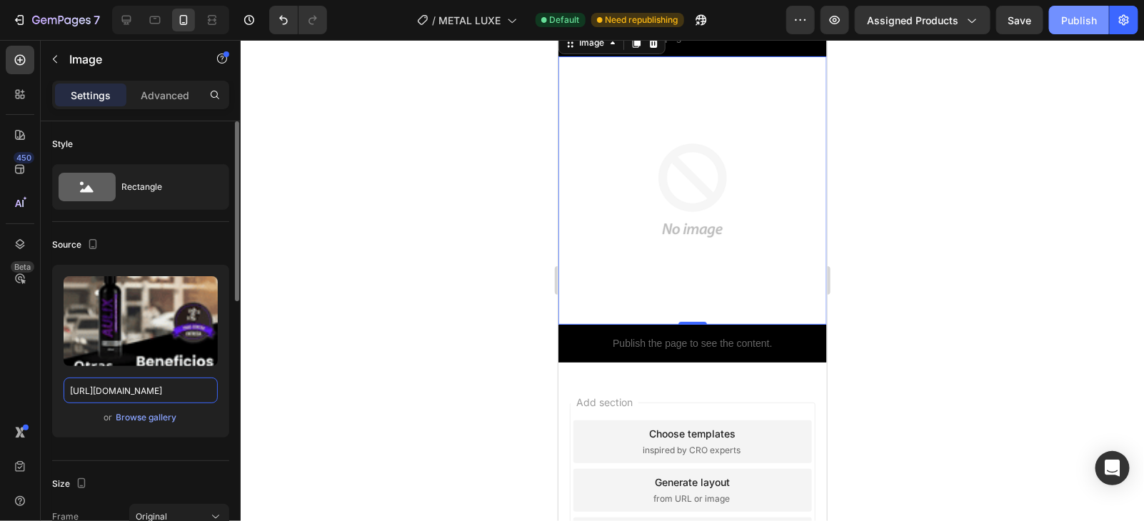
type input "[URL][DOMAIN_NAME]"
click at [1090, 29] on button "Publish" at bounding box center [1079, 20] width 60 height 29
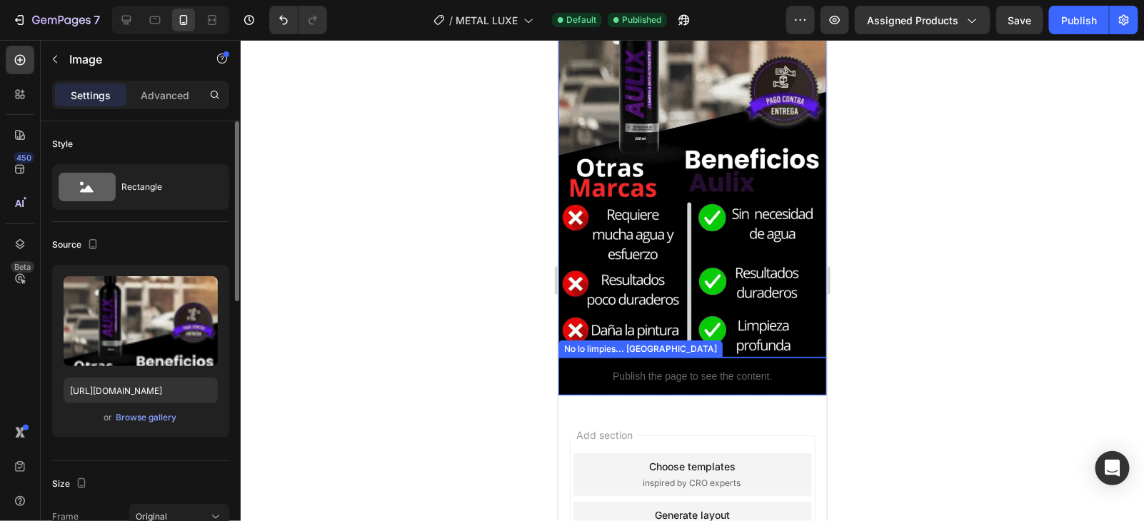
scroll to position [4721, 0]
